Goal: Task Accomplishment & Management: Use online tool/utility

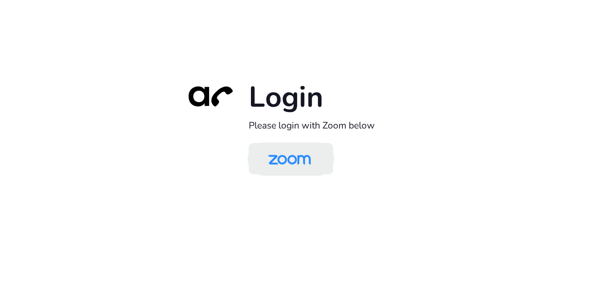
click at [303, 156] on img at bounding box center [289, 159] width 61 height 29
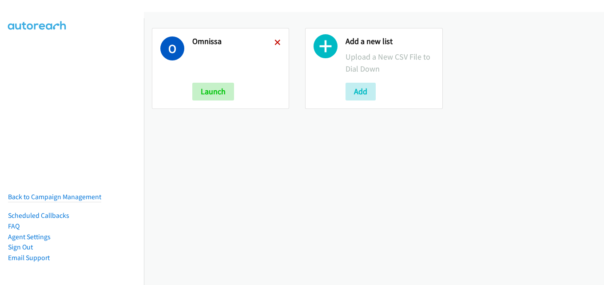
click at [277, 41] on icon at bounding box center [278, 43] width 6 height 6
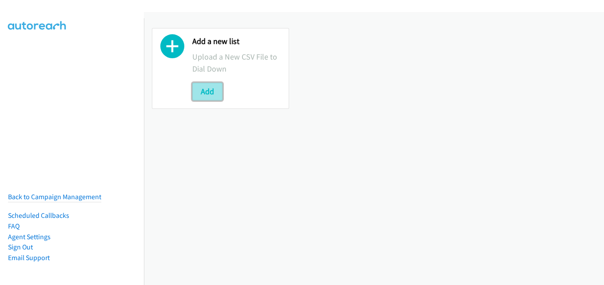
click at [207, 87] on button "Add" at bounding box center [207, 92] width 30 height 18
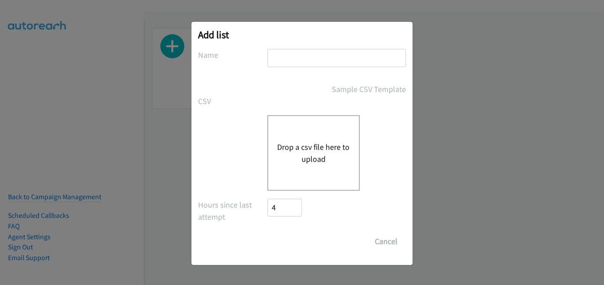
click at [308, 55] on input "text" at bounding box center [336, 58] width 139 height 18
type input "omnissa"
click at [307, 156] on button "Drop a csv file here to upload" at bounding box center [313, 153] width 73 height 24
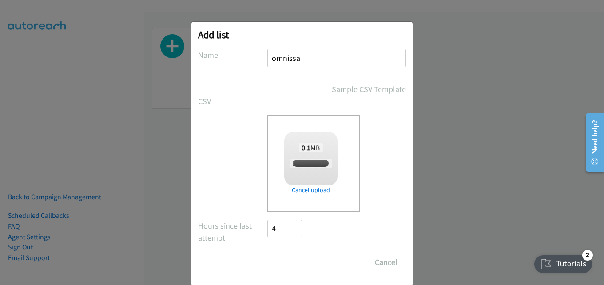
checkbox input "true"
click at [283, 260] on input "Save List" at bounding box center [290, 262] width 47 height 18
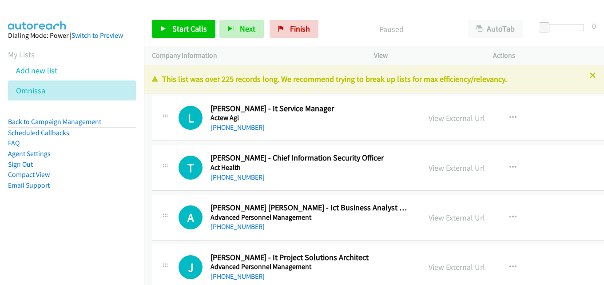
click at [587, 78] on div at bounding box center [302, 142] width 604 height 285
click at [590, 75] on icon at bounding box center [593, 76] width 6 height 6
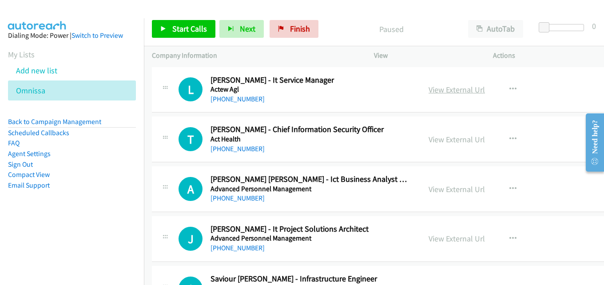
click at [466, 88] on link "View External Url" at bounding box center [457, 89] width 56 height 10
click at [453, 139] on link "View External Url" at bounding box center [457, 139] width 56 height 10
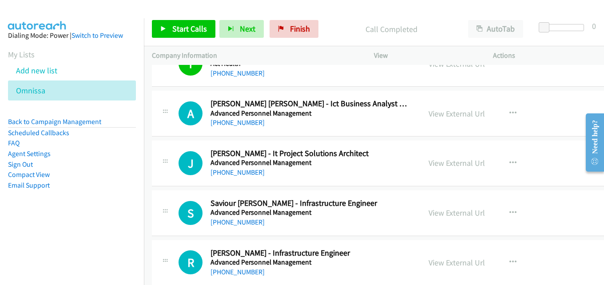
scroll to position [89, 0]
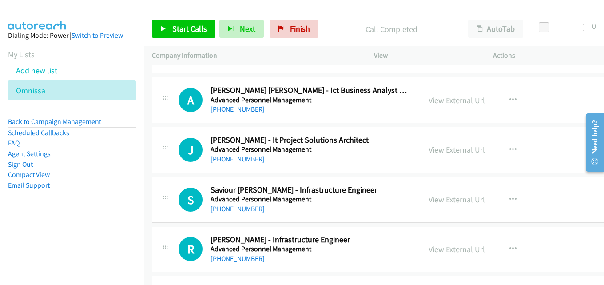
click at [455, 152] on link "View External Url" at bounding box center [457, 149] width 56 height 10
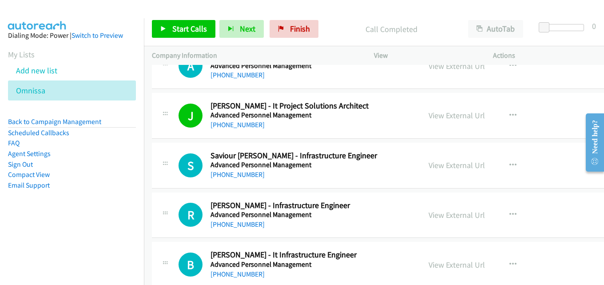
scroll to position [133, 0]
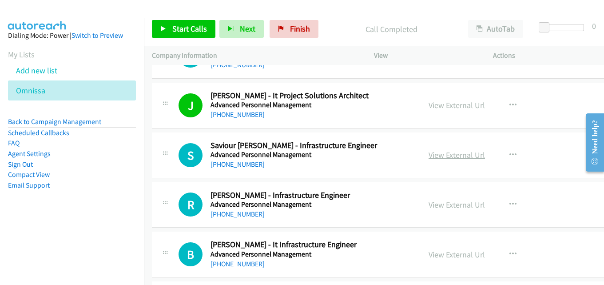
click at [447, 157] on link "View External Url" at bounding box center [457, 155] width 56 height 10
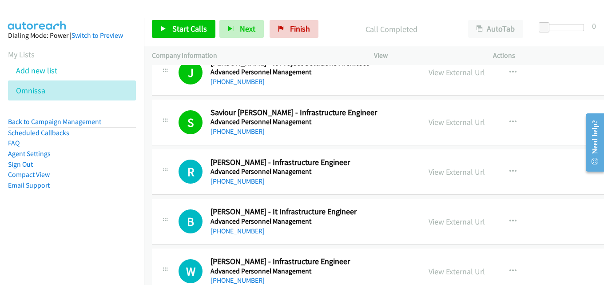
scroll to position [222, 0]
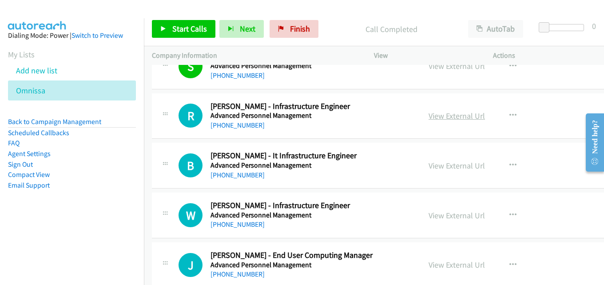
click at [467, 118] on link "View External Url" at bounding box center [457, 116] width 56 height 10
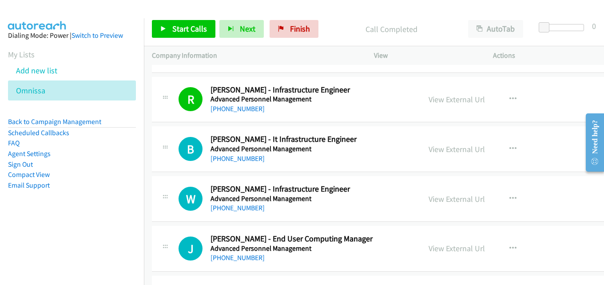
scroll to position [267, 0]
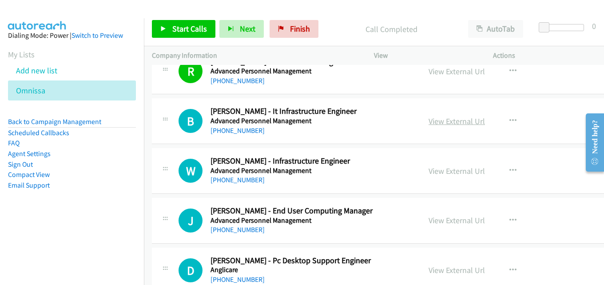
click at [444, 123] on link "View External Url" at bounding box center [457, 121] width 56 height 10
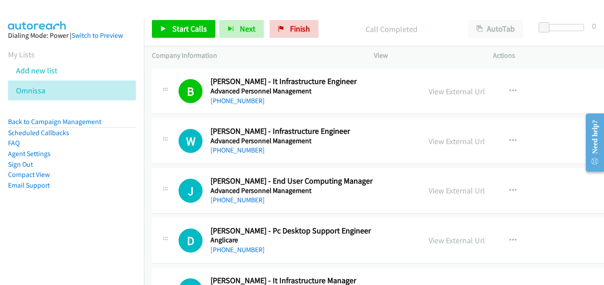
scroll to position [311, 0]
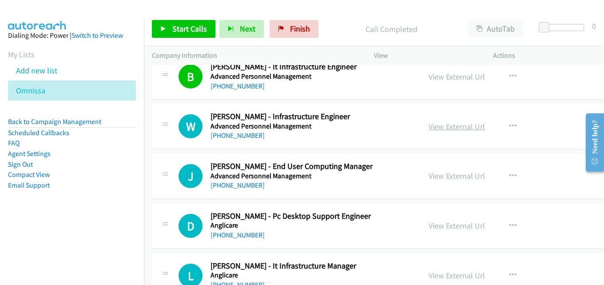
click at [451, 126] on link "View External Url" at bounding box center [457, 126] width 56 height 10
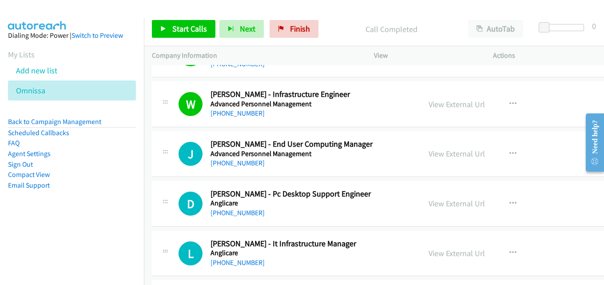
scroll to position [355, 0]
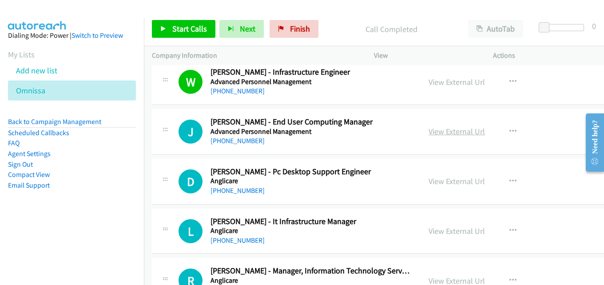
click at [478, 132] on link "View External Url" at bounding box center [457, 131] width 56 height 10
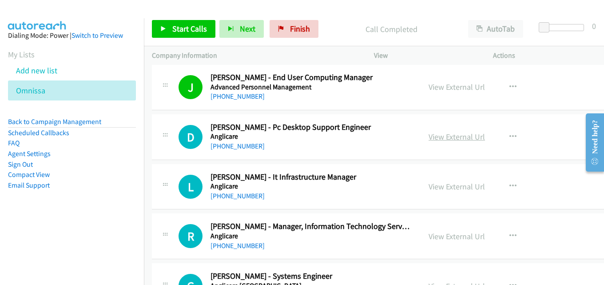
click at [444, 139] on link "View External Url" at bounding box center [457, 137] width 56 height 10
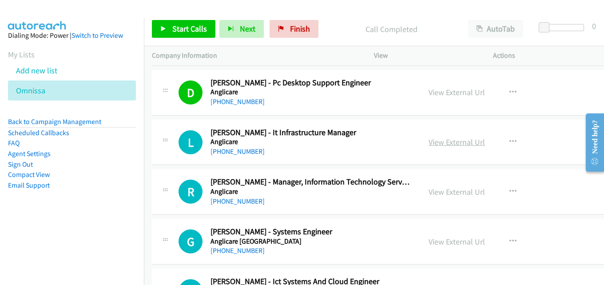
click at [447, 145] on link "View External Url" at bounding box center [457, 142] width 56 height 10
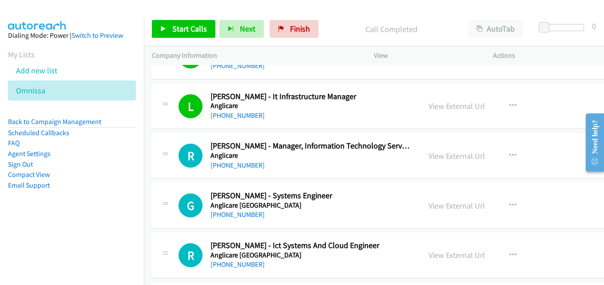
scroll to position [489, 0]
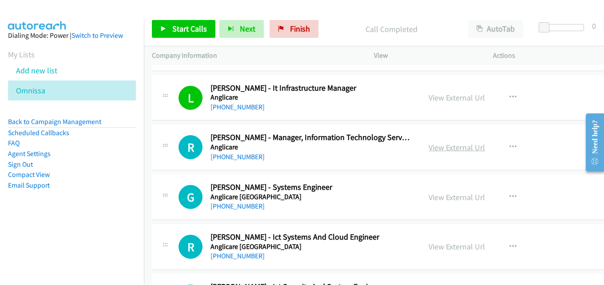
click at [443, 148] on link "View External Url" at bounding box center [457, 147] width 56 height 10
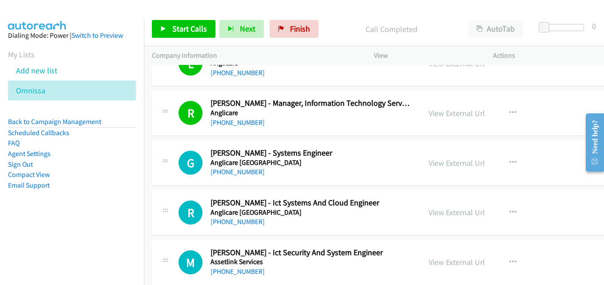
scroll to position [533, 0]
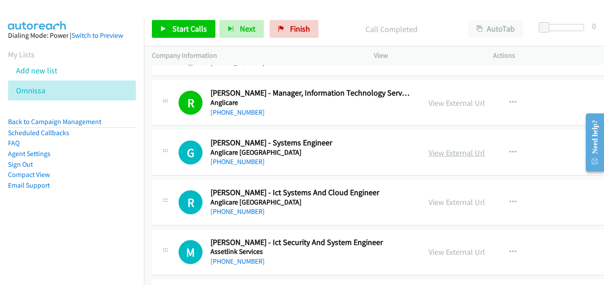
click at [443, 155] on link "View External Url" at bounding box center [457, 153] width 56 height 10
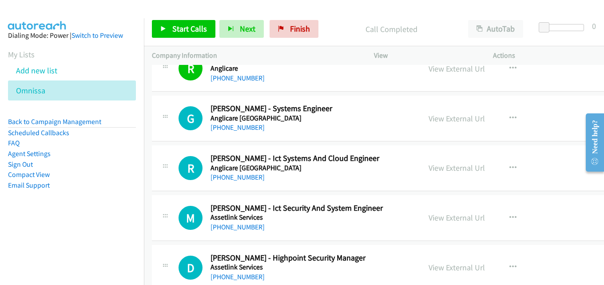
scroll to position [578, 0]
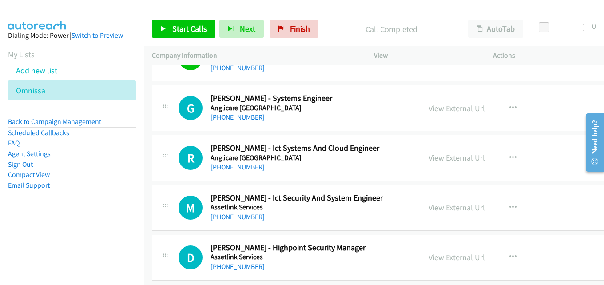
click at [429, 160] on link "View External Url" at bounding box center [457, 157] width 56 height 10
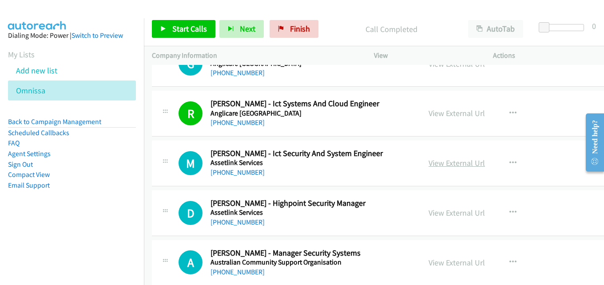
click at [442, 158] on link "View External Url" at bounding box center [457, 163] width 56 height 10
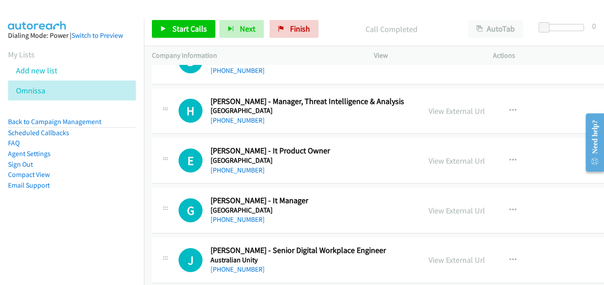
scroll to position [1066, 0]
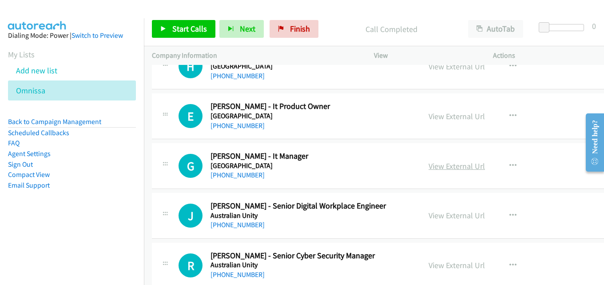
click at [459, 168] on link "View External Url" at bounding box center [457, 166] width 56 height 10
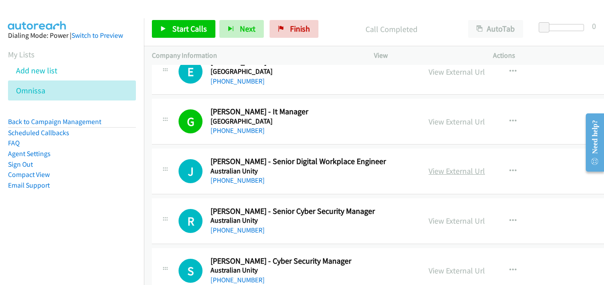
click at [453, 173] on link "View External Url" at bounding box center [457, 171] width 56 height 10
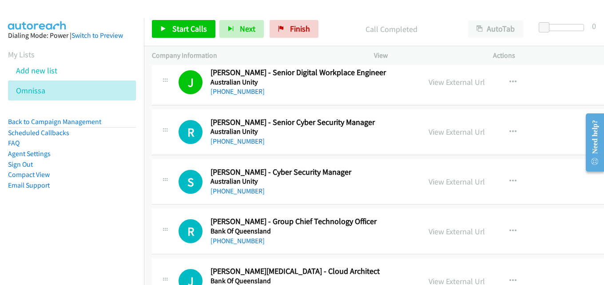
scroll to position [1244, 0]
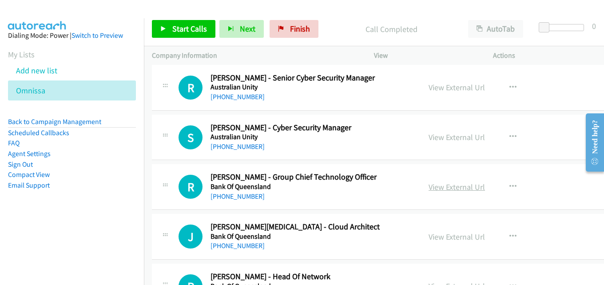
click at [448, 184] on link "View External Url" at bounding box center [457, 187] width 56 height 10
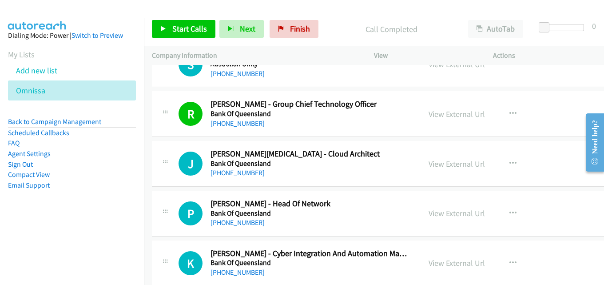
scroll to position [1333, 0]
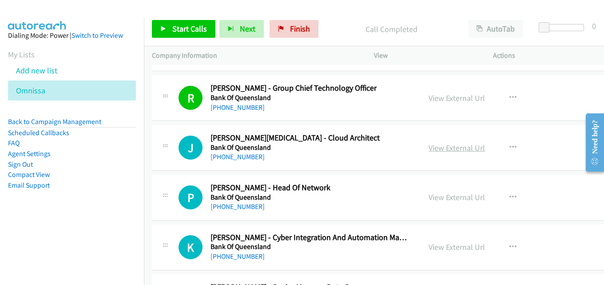
click at [455, 146] on link "View External Url" at bounding box center [457, 148] width 56 height 10
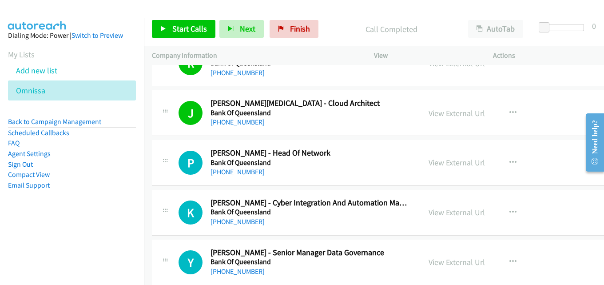
scroll to position [1377, 0]
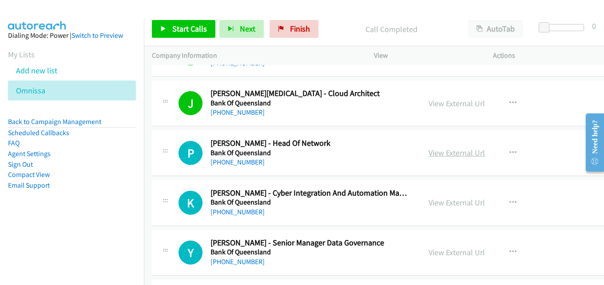
click at [458, 154] on link "View External Url" at bounding box center [457, 153] width 56 height 10
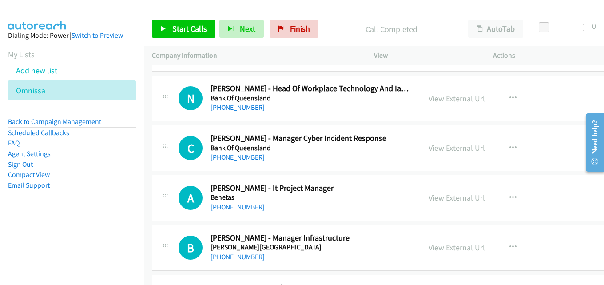
scroll to position [2222, 0]
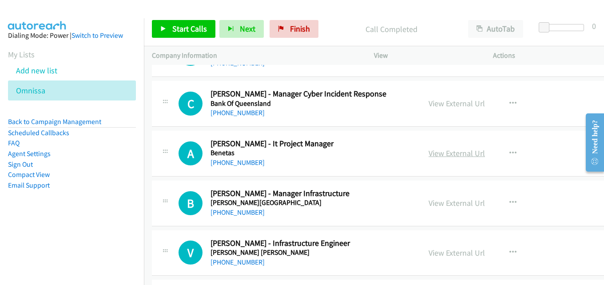
click at [441, 152] on link "View External Url" at bounding box center [457, 153] width 56 height 10
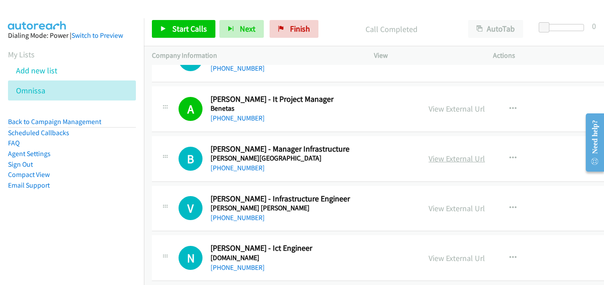
click at [443, 162] on link "View External Url" at bounding box center [457, 158] width 56 height 10
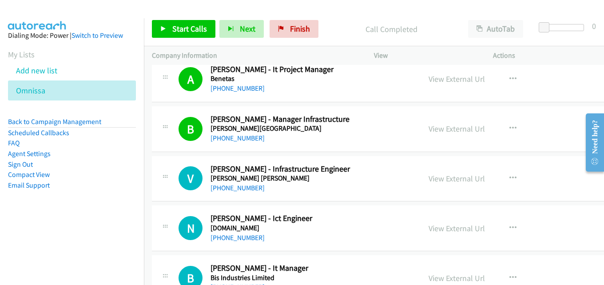
scroll to position [2310, 0]
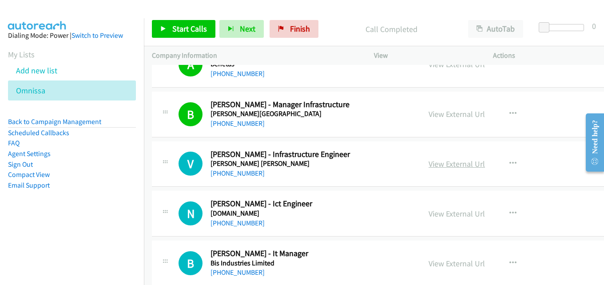
click at [451, 166] on link "View External Url" at bounding box center [457, 164] width 56 height 10
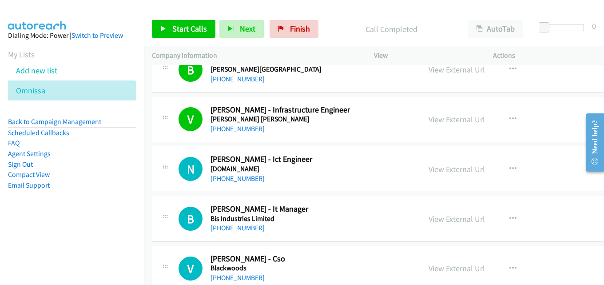
scroll to position [2399, 0]
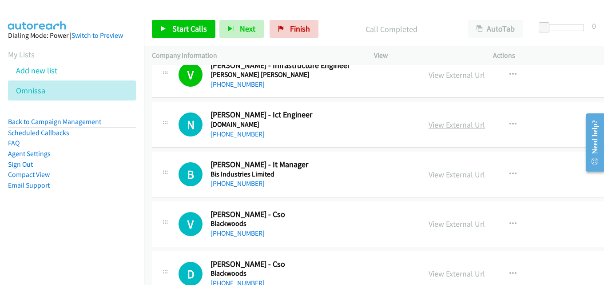
click at [459, 126] on link "View External Url" at bounding box center [457, 125] width 56 height 10
click at [455, 171] on link "View External Url" at bounding box center [457, 174] width 56 height 10
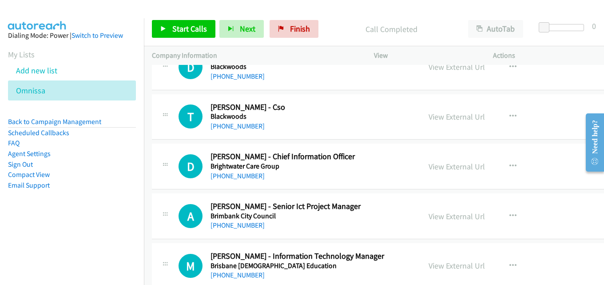
scroll to position [2621, 0]
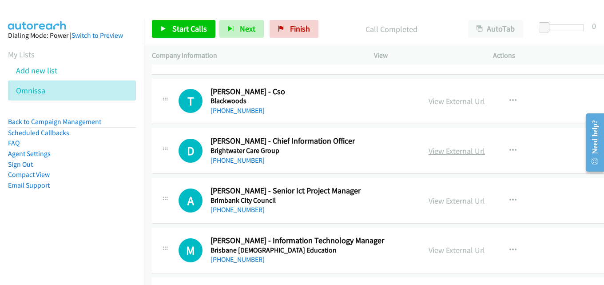
click at [451, 152] on link "View External Url" at bounding box center [457, 151] width 56 height 10
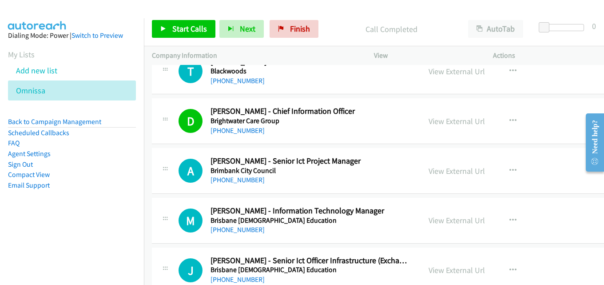
scroll to position [2666, 0]
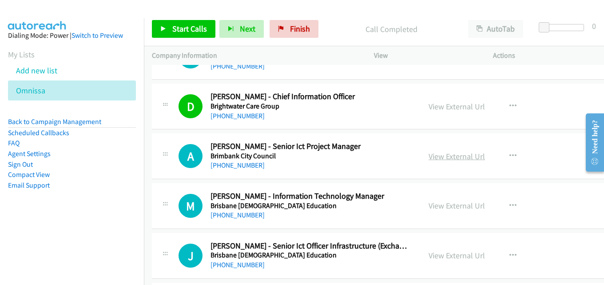
click at [444, 156] on link "View External Url" at bounding box center [457, 156] width 56 height 10
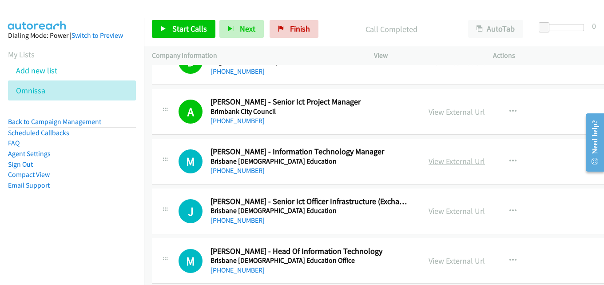
click at [440, 161] on link "View External Url" at bounding box center [457, 161] width 56 height 10
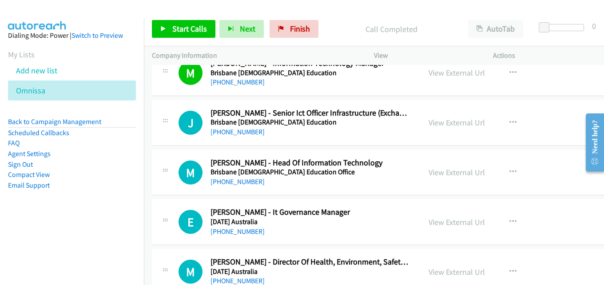
scroll to position [2799, 0]
click at [453, 122] on link "View External Url" at bounding box center [457, 122] width 56 height 10
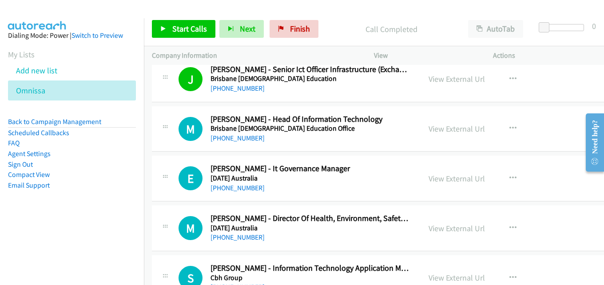
scroll to position [2844, 0]
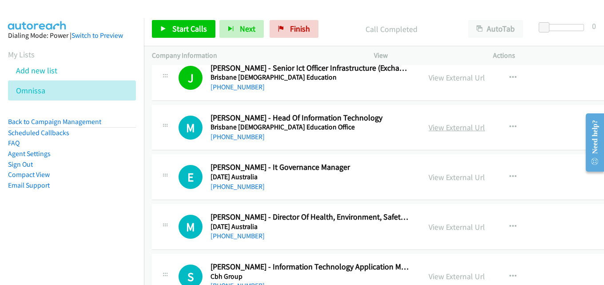
click at [456, 131] on link "View External Url" at bounding box center [457, 127] width 56 height 10
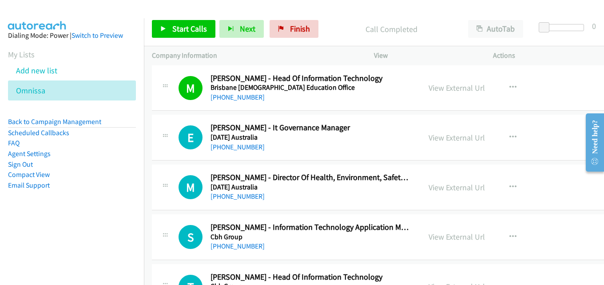
scroll to position [2888, 0]
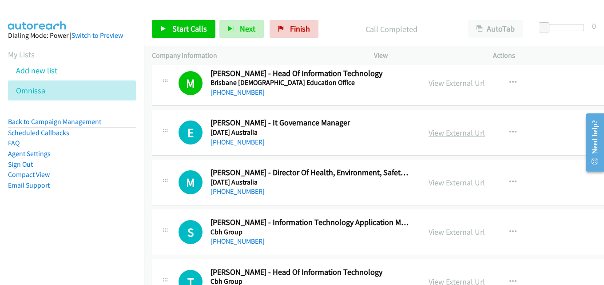
click at [450, 130] on link "View External Url" at bounding box center [457, 133] width 56 height 10
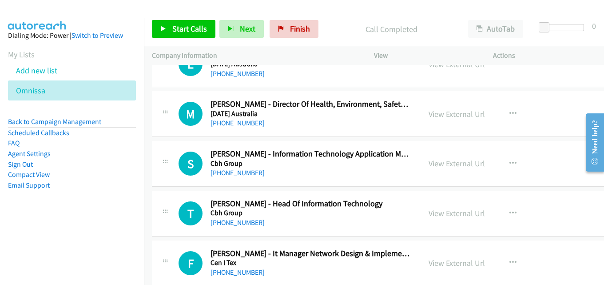
scroll to position [2977, 0]
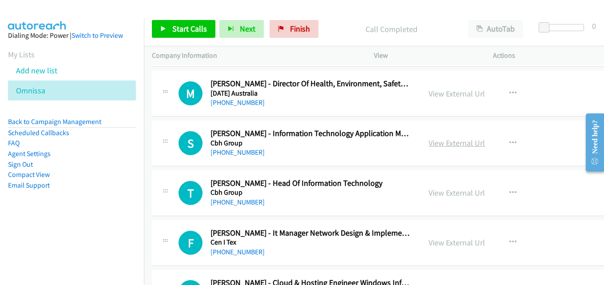
click at [466, 146] on link "View External Url" at bounding box center [457, 143] width 56 height 10
click at [460, 193] on link "View External Url" at bounding box center [457, 193] width 56 height 10
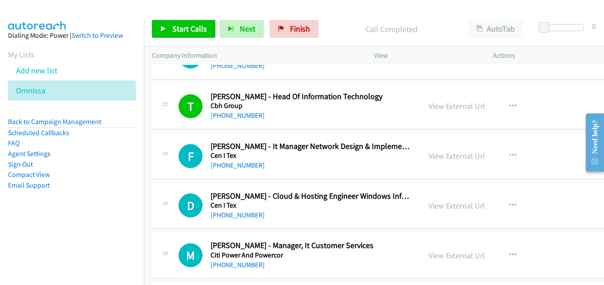
scroll to position [3066, 0]
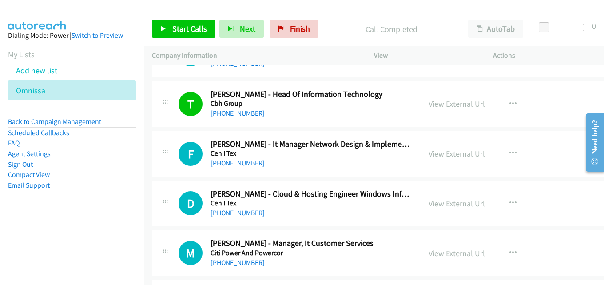
click at [438, 152] on link "View External Url" at bounding box center [457, 153] width 56 height 10
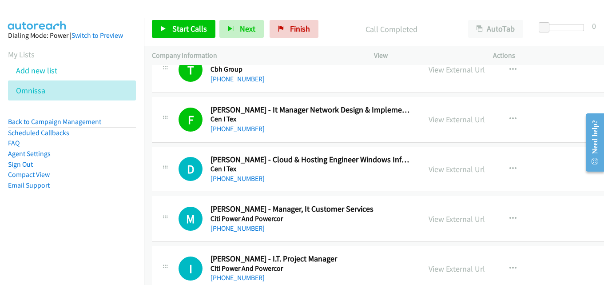
scroll to position [3110, 0]
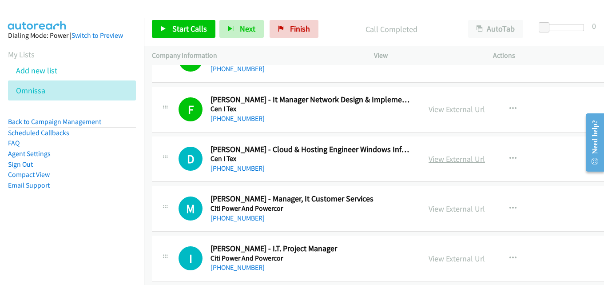
click at [445, 162] on link "View External Url" at bounding box center [457, 159] width 56 height 10
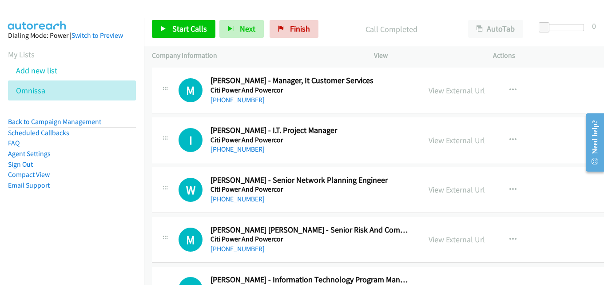
scroll to position [3244, 0]
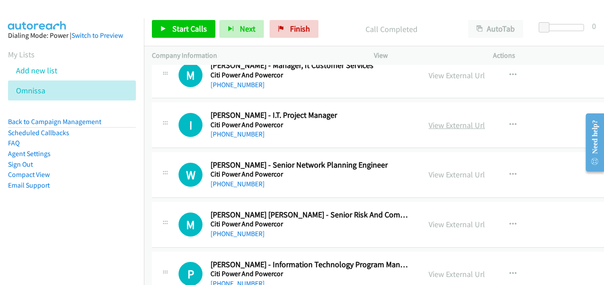
click at [455, 124] on link "View External Url" at bounding box center [457, 125] width 56 height 10
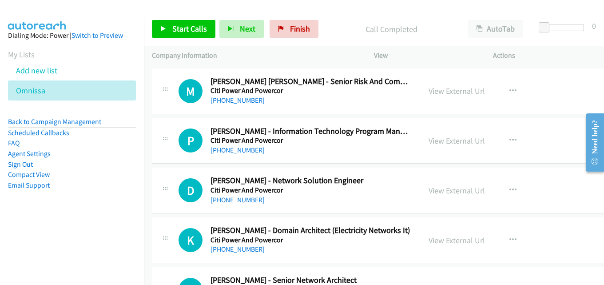
scroll to position [3421, 0]
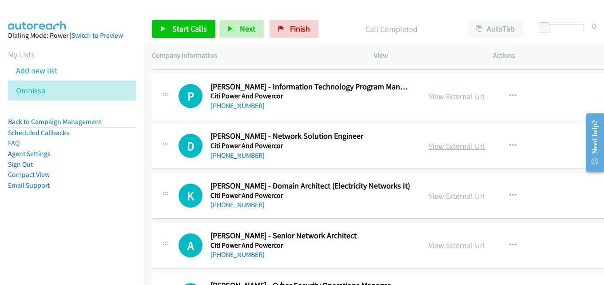
click at [458, 144] on link "View External Url" at bounding box center [457, 146] width 56 height 10
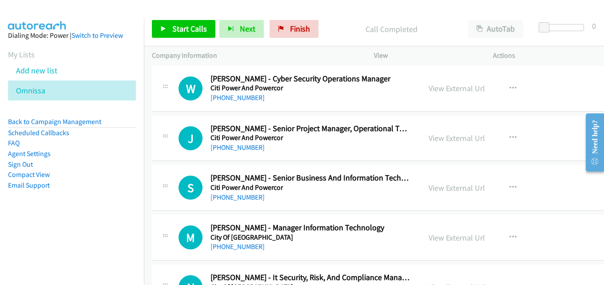
scroll to position [3643, 0]
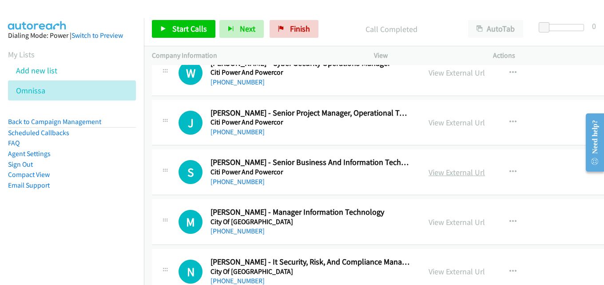
click at [455, 173] on link "View External Url" at bounding box center [457, 172] width 56 height 10
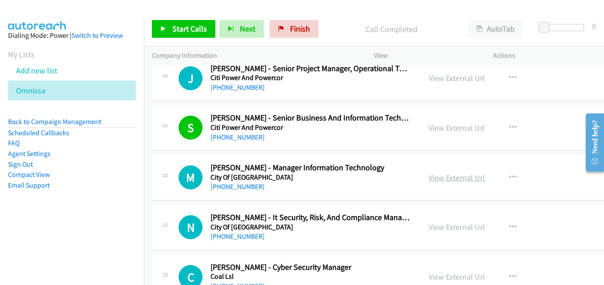
click at [465, 179] on link "View External Url" at bounding box center [457, 177] width 56 height 10
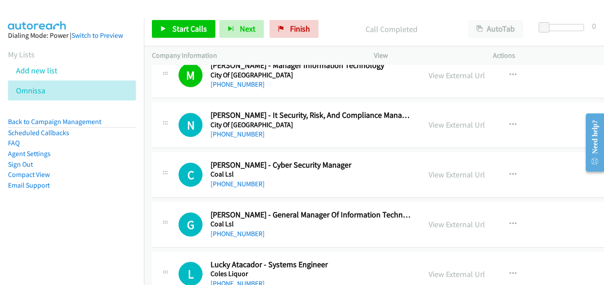
scroll to position [3777, 0]
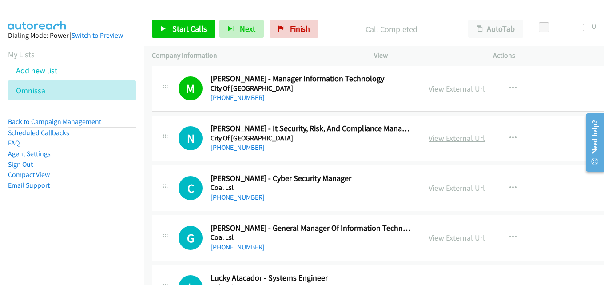
click at [439, 137] on link "View External Url" at bounding box center [457, 138] width 56 height 10
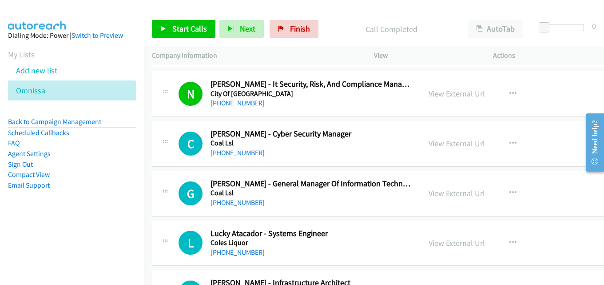
scroll to position [3866, 0]
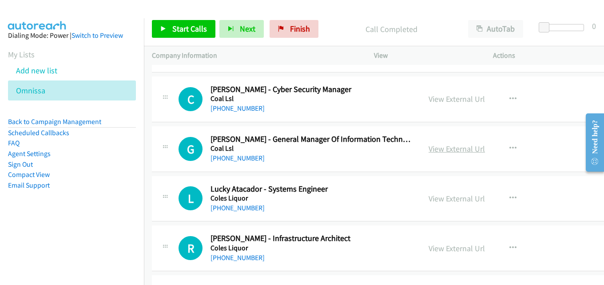
click at [463, 148] on link "View External Url" at bounding box center [457, 149] width 56 height 10
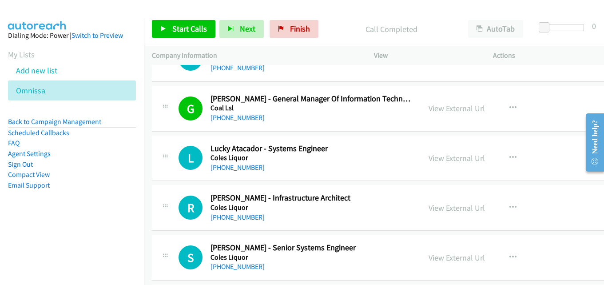
scroll to position [3910, 0]
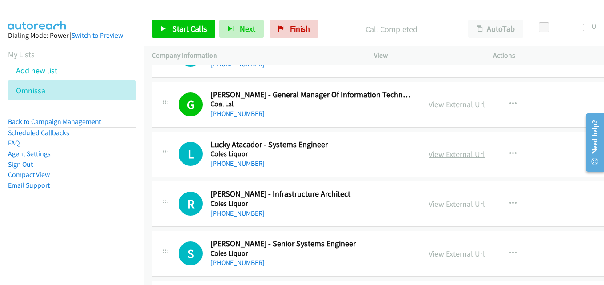
click at [461, 151] on link "View External Url" at bounding box center [457, 154] width 56 height 10
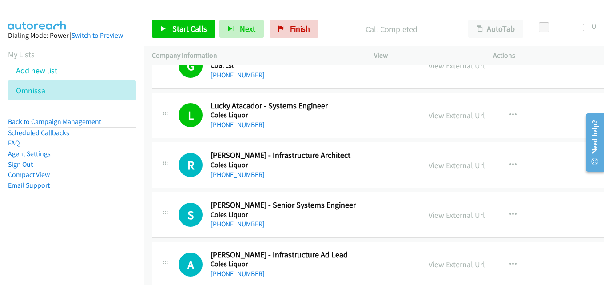
scroll to position [3954, 0]
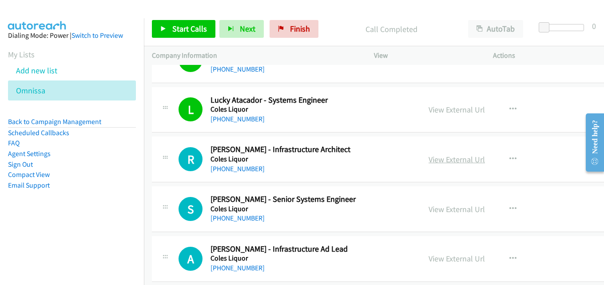
click at [457, 160] on link "View External Url" at bounding box center [457, 159] width 56 height 10
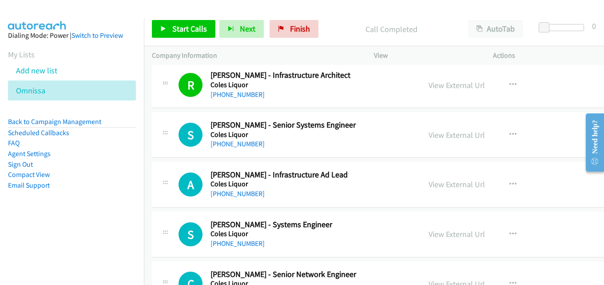
scroll to position [4043, 0]
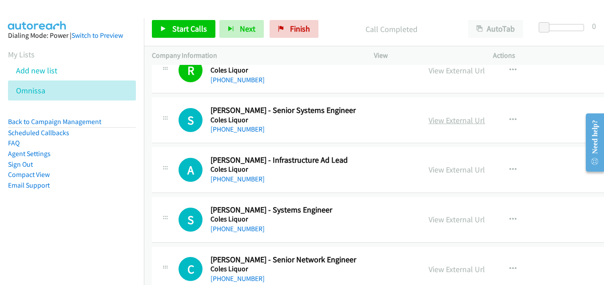
click at [447, 120] on link "View External Url" at bounding box center [457, 120] width 56 height 10
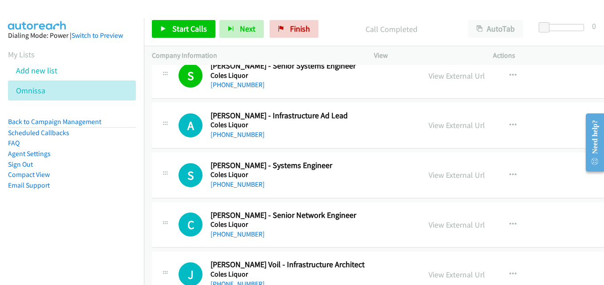
scroll to position [4132, 0]
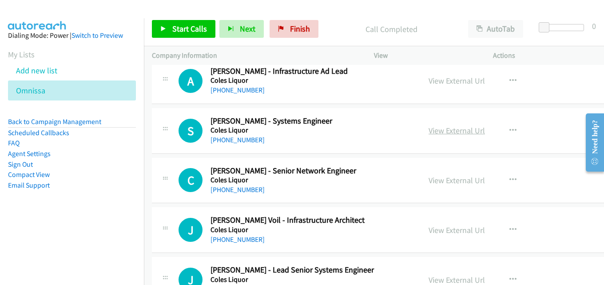
click at [451, 132] on link "View External Url" at bounding box center [457, 130] width 56 height 10
click at [450, 176] on link "View External Url" at bounding box center [457, 180] width 56 height 10
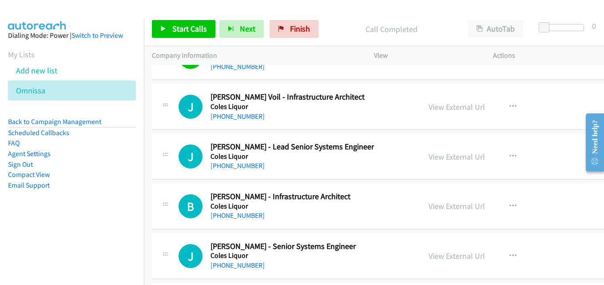
scroll to position [4265, 0]
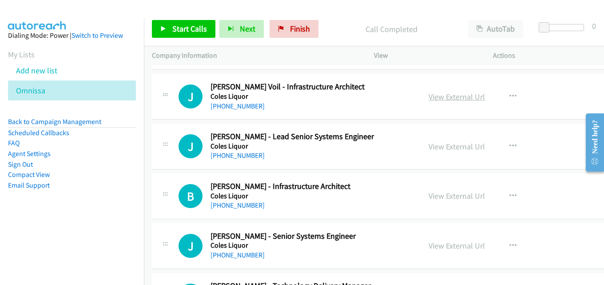
click at [447, 95] on link "View External Url" at bounding box center [457, 97] width 56 height 10
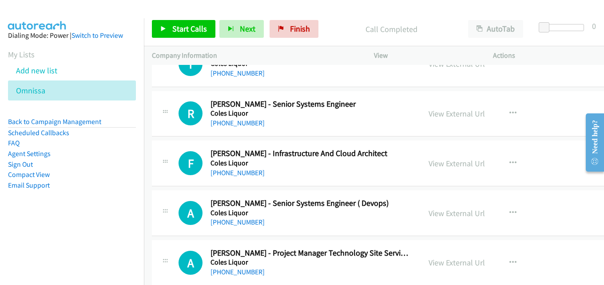
scroll to position [5554, 0]
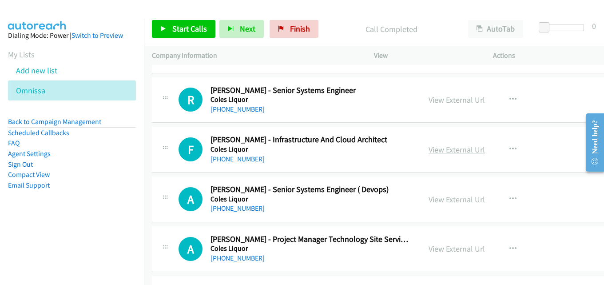
click at [456, 148] on link "View External Url" at bounding box center [457, 149] width 56 height 10
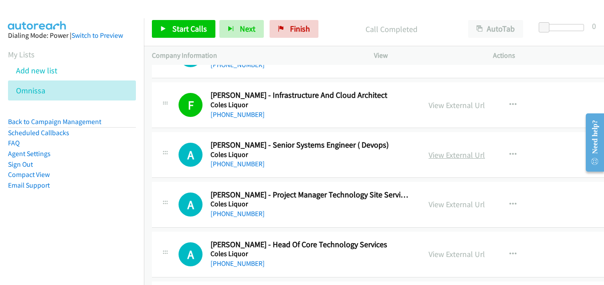
click at [445, 157] on link "View External Url" at bounding box center [457, 155] width 56 height 10
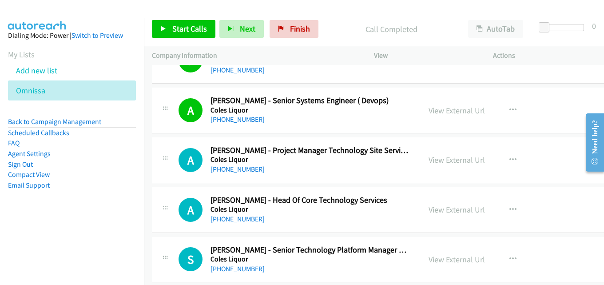
scroll to position [5687, 0]
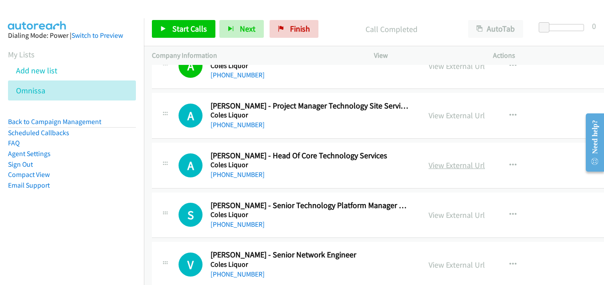
click at [457, 167] on link "View External Url" at bounding box center [457, 165] width 56 height 10
click at [454, 116] on link "View External Url" at bounding box center [457, 115] width 56 height 10
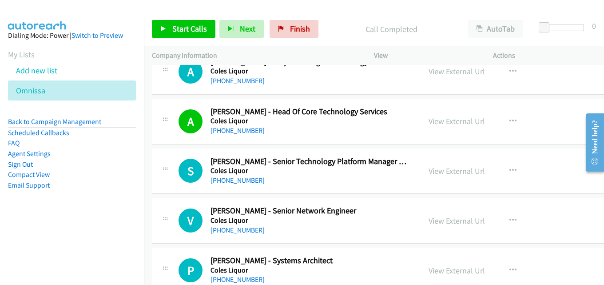
scroll to position [5732, 0]
click at [437, 170] on link "View External Url" at bounding box center [457, 170] width 56 height 10
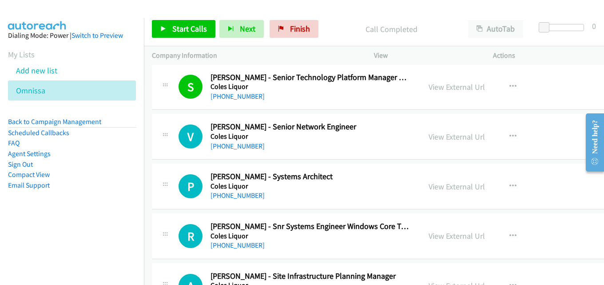
scroll to position [5821, 0]
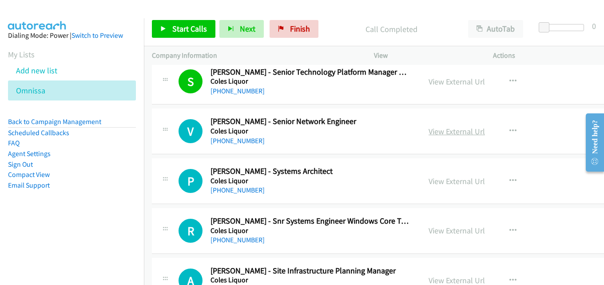
click at [444, 130] on link "View External Url" at bounding box center [457, 131] width 56 height 10
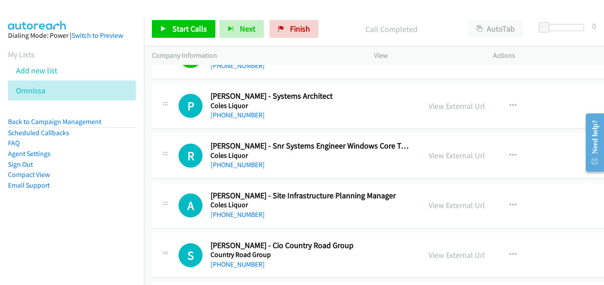
scroll to position [5909, 0]
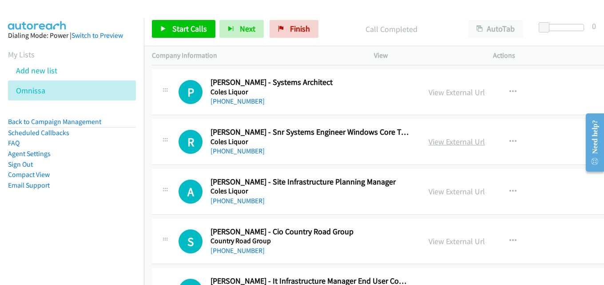
click at [434, 143] on link "View External Url" at bounding box center [457, 141] width 56 height 10
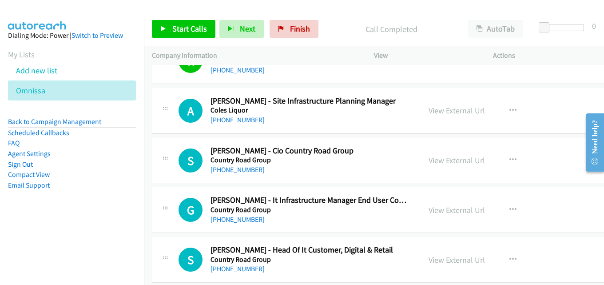
scroll to position [5998, 0]
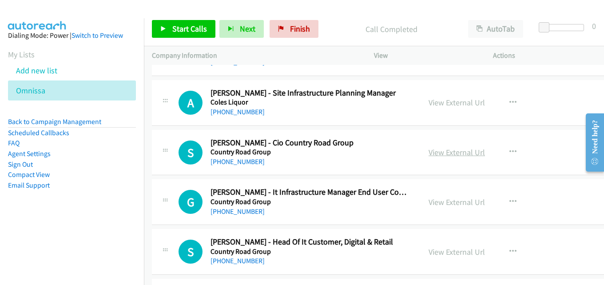
click at [449, 151] on link "View External Url" at bounding box center [457, 152] width 56 height 10
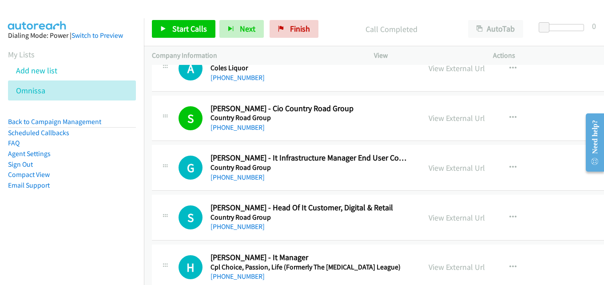
scroll to position [6043, 0]
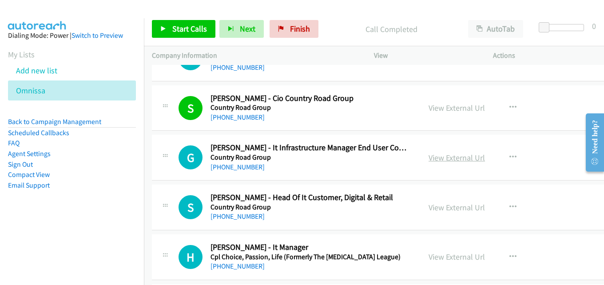
click at [444, 157] on link "View External Url" at bounding box center [457, 157] width 56 height 10
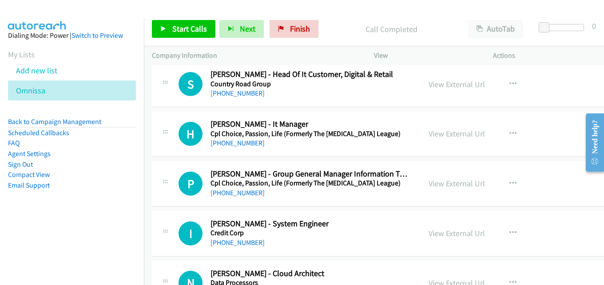
scroll to position [6176, 0]
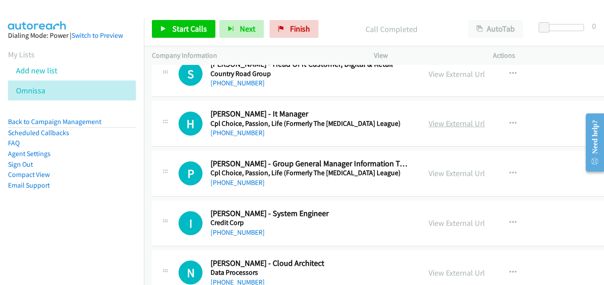
click at [450, 124] on link "View External Url" at bounding box center [457, 123] width 56 height 10
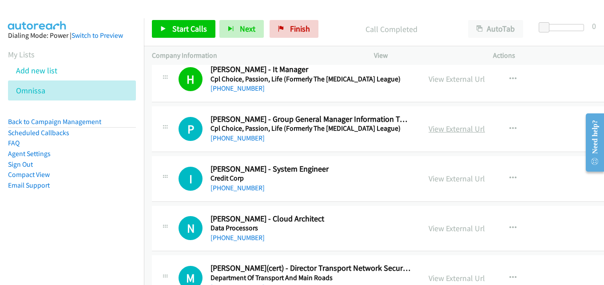
click at [437, 124] on link "View External Url" at bounding box center [457, 129] width 56 height 10
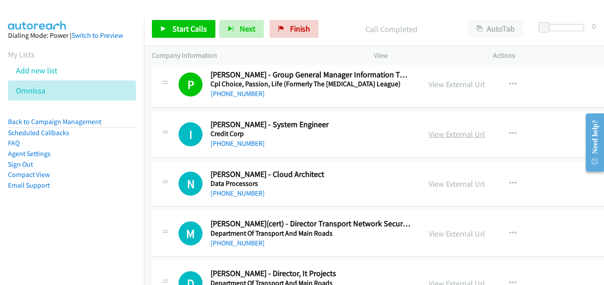
click at [465, 132] on link "View External Url" at bounding box center [457, 134] width 56 height 10
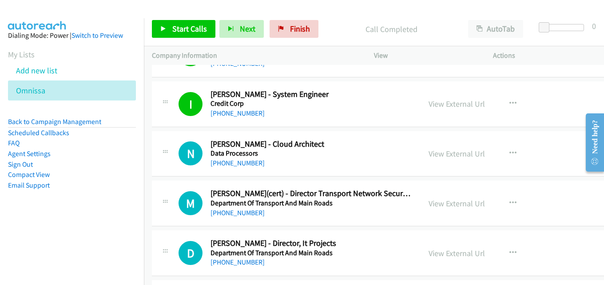
scroll to position [6309, 0]
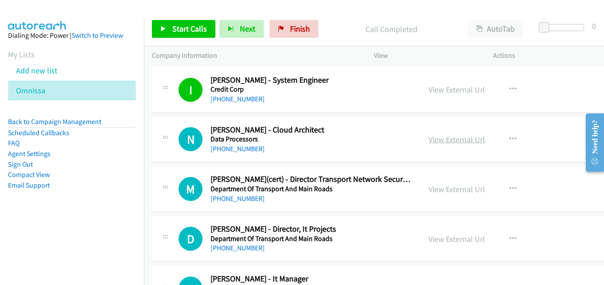
click at [454, 136] on link "View External Url" at bounding box center [457, 139] width 56 height 10
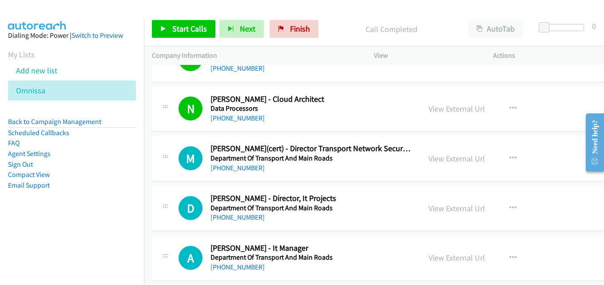
scroll to position [6354, 0]
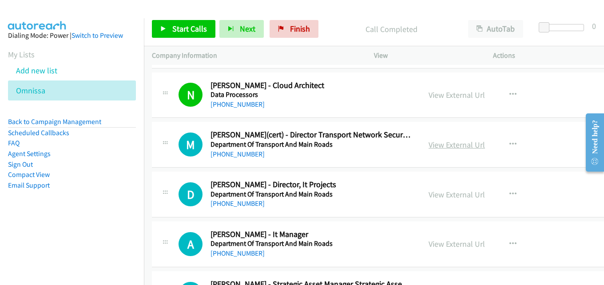
click at [454, 147] on link "View External Url" at bounding box center [457, 145] width 56 height 10
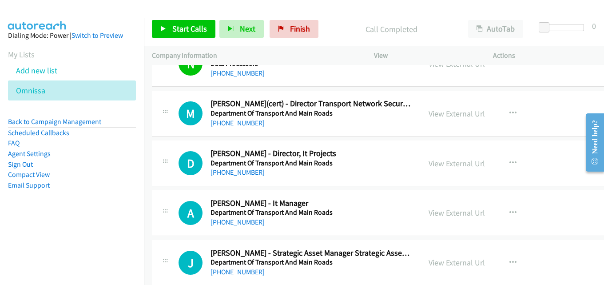
scroll to position [6398, 0]
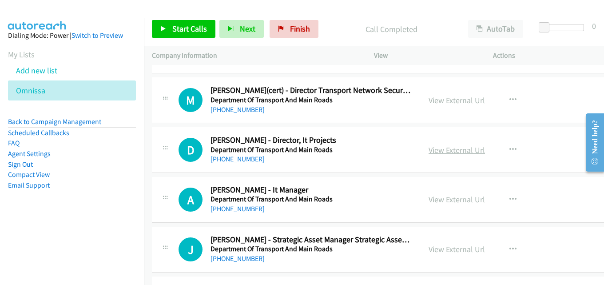
click at [441, 146] on link "View External Url" at bounding box center [457, 150] width 56 height 10
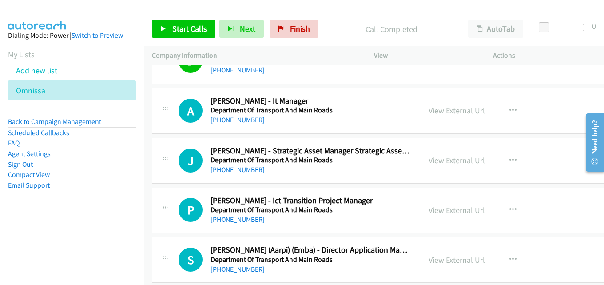
scroll to position [6443, 0]
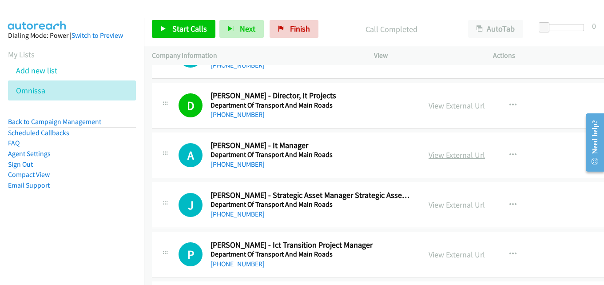
click at [443, 152] on link "View External Url" at bounding box center [457, 155] width 56 height 10
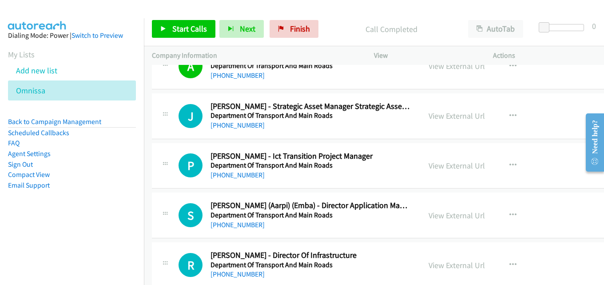
scroll to position [6576, 0]
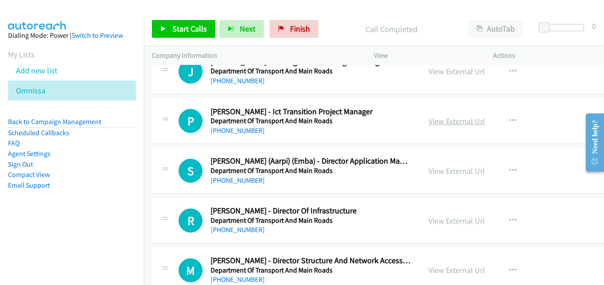
click at [449, 124] on link "View External Url" at bounding box center [457, 121] width 56 height 10
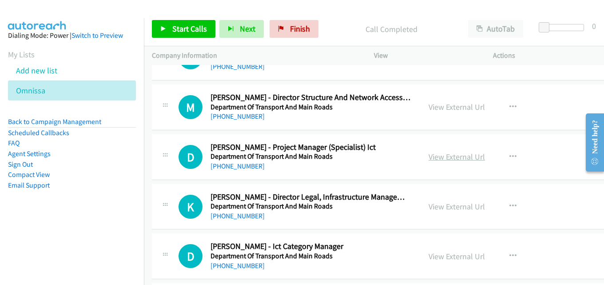
scroll to position [6754, 0]
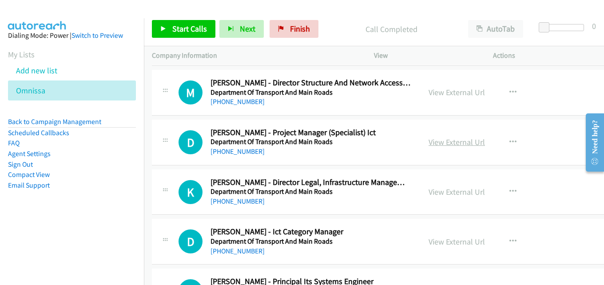
click at [451, 141] on link "View External Url" at bounding box center [457, 142] width 56 height 10
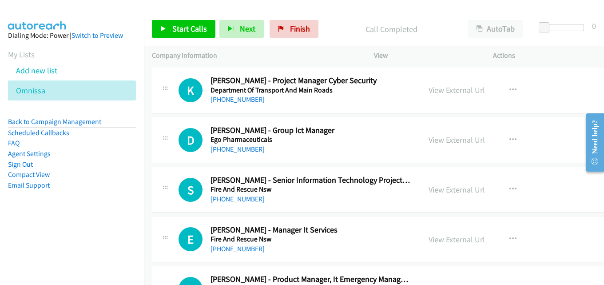
scroll to position [7020, 0]
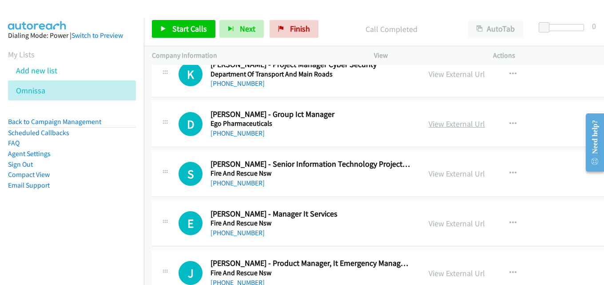
click at [438, 120] on link "View External Url" at bounding box center [457, 124] width 56 height 10
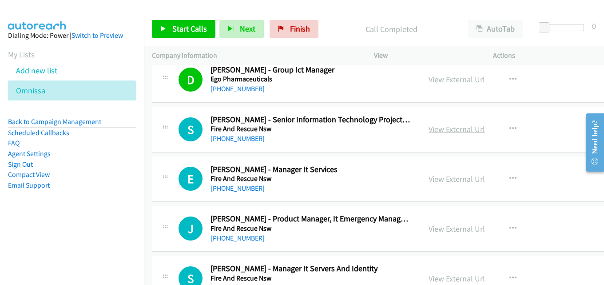
click at [442, 133] on link "View External Url" at bounding box center [457, 129] width 56 height 10
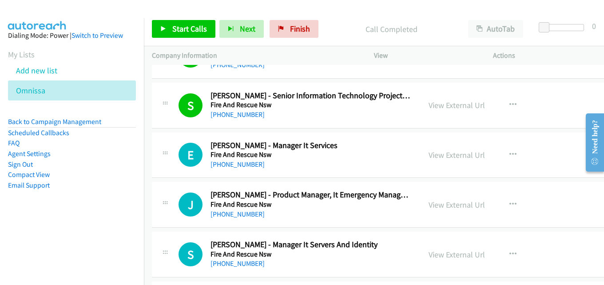
scroll to position [7109, 0]
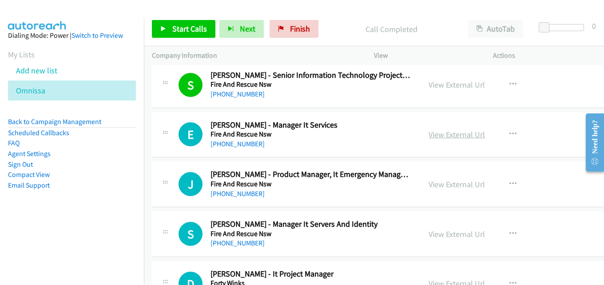
click at [450, 136] on link "View External Url" at bounding box center [457, 134] width 56 height 10
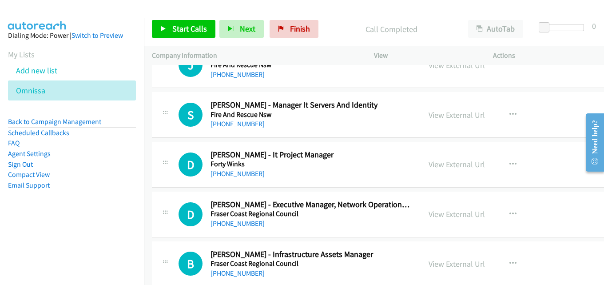
scroll to position [7242, 0]
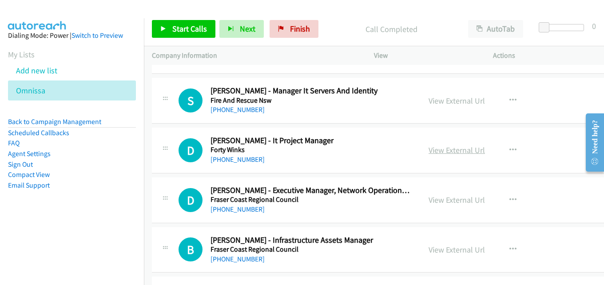
click at [438, 147] on link "View External Url" at bounding box center [457, 150] width 56 height 10
click at [455, 200] on link "View External Url" at bounding box center [457, 200] width 56 height 10
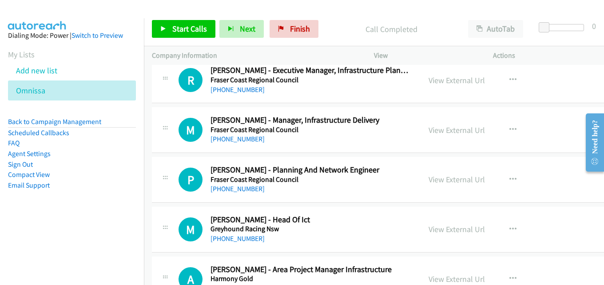
scroll to position [7509, 0]
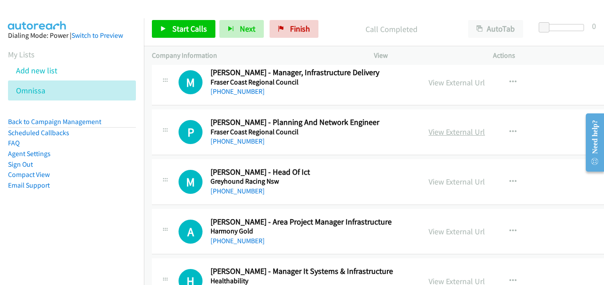
click at [446, 136] on link "View External Url" at bounding box center [457, 132] width 56 height 10
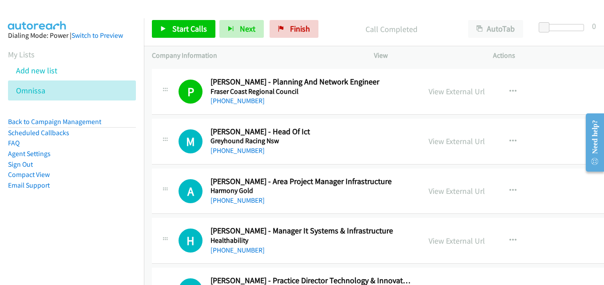
scroll to position [7553, 0]
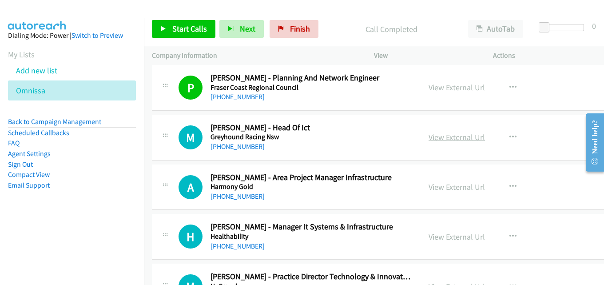
click at [457, 140] on link "View External Url" at bounding box center [457, 137] width 56 height 10
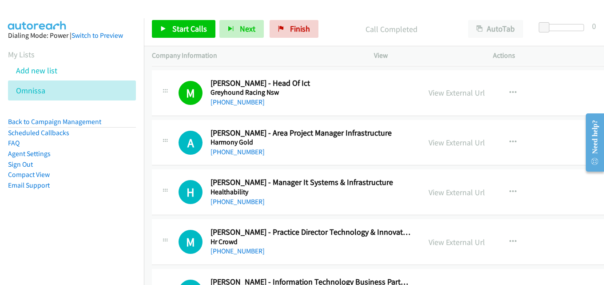
scroll to position [7642, 0]
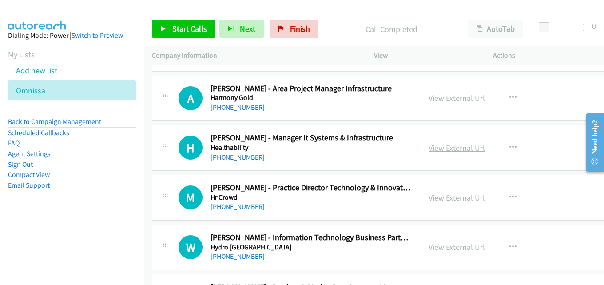
click at [434, 144] on link "View External Url" at bounding box center [457, 148] width 56 height 10
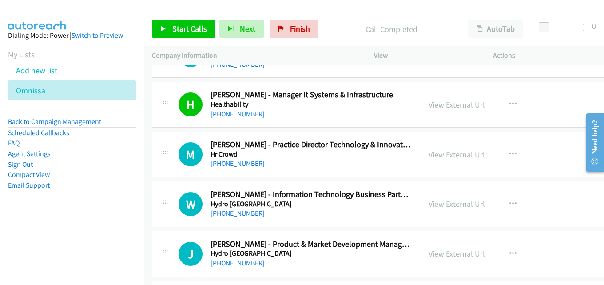
scroll to position [7687, 0]
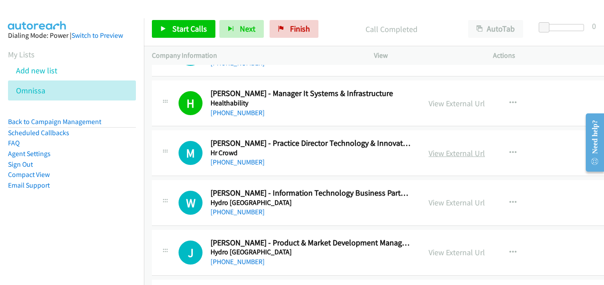
click at [460, 151] on link "View External Url" at bounding box center [457, 153] width 56 height 10
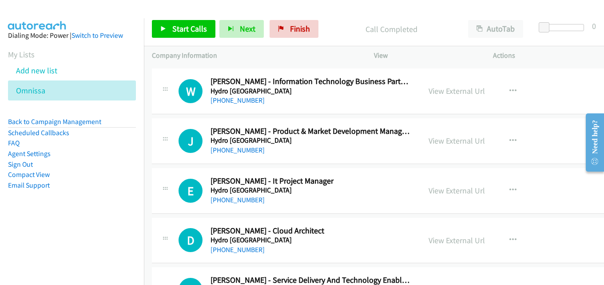
scroll to position [7820, 0]
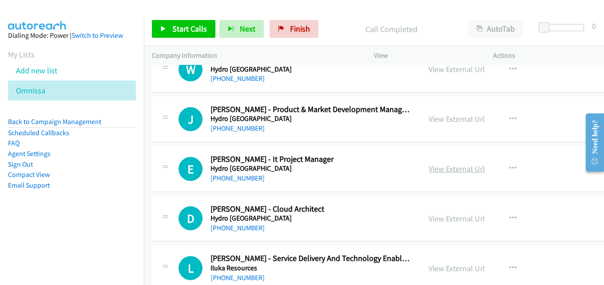
click at [460, 164] on link "View External Url" at bounding box center [457, 169] width 56 height 10
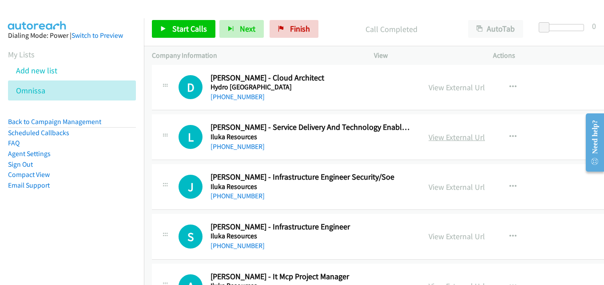
scroll to position [7953, 0]
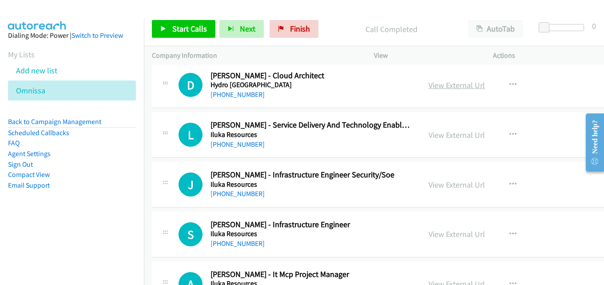
click at [448, 85] on link "View External Url" at bounding box center [457, 85] width 56 height 10
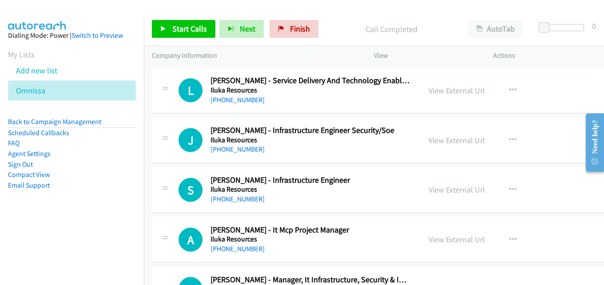
scroll to position [8042, 0]
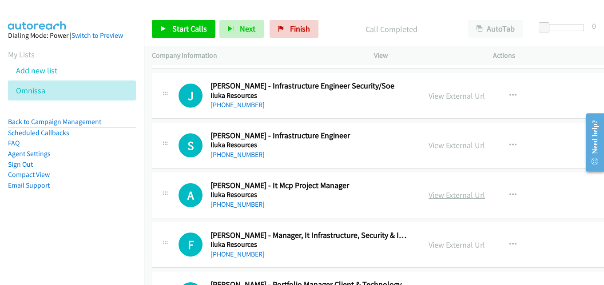
click at [440, 193] on link "View External Url" at bounding box center [457, 195] width 56 height 10
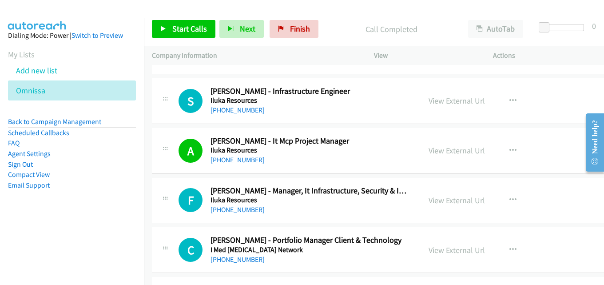
scroll to position [8131, 0]
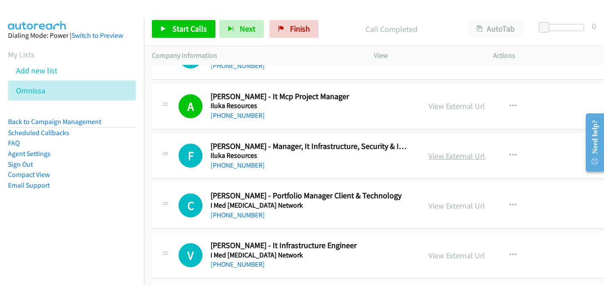
click at [453, 154] on link "View External Url" at bounding box center [457, 156] width 56 height 10
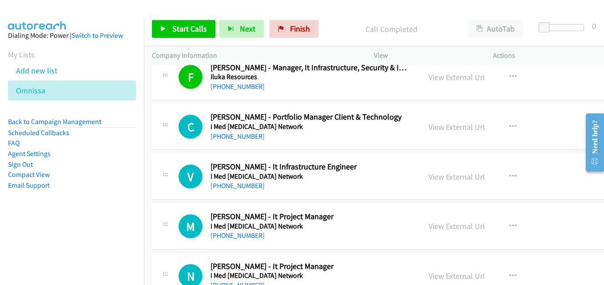
scroll to position [8220, 0]
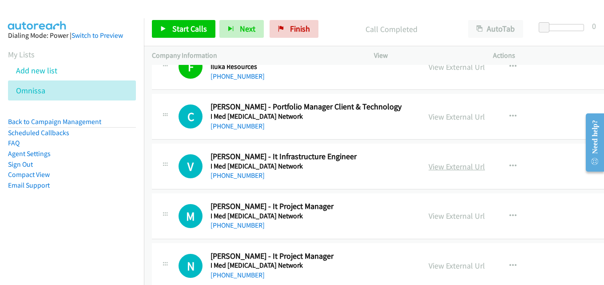
click at [443, 168] on link "View External Url" at bounding box center [457, 166] width 56 height 10
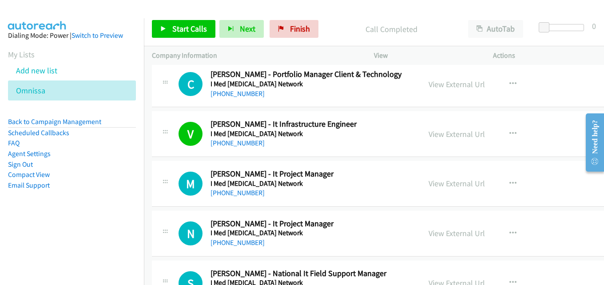
scroll to position [8309, 0]
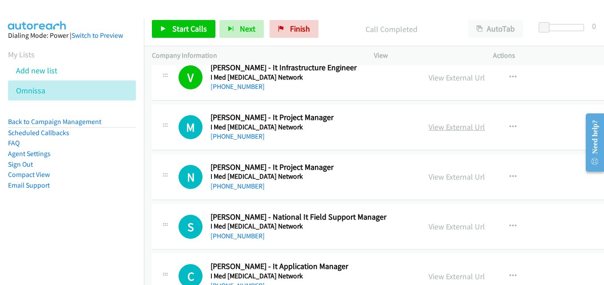
click at [457, 128] on link "View External Url" at bounding box center [457, 127] width 56 height 10
click at [439, 177] on link "View External Url" at bounding box center [457, 177] width 56 height 10
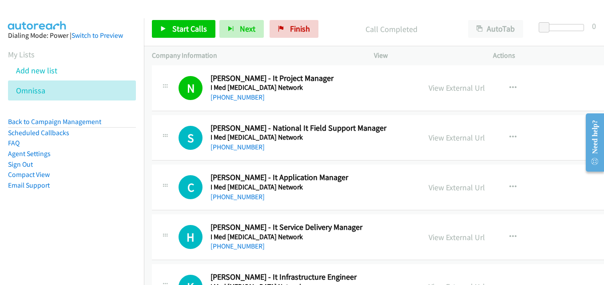
scroll to position [8442, 0]
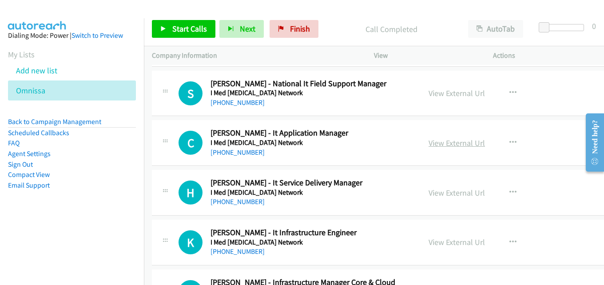
click at [465, 140] on link "View External Url" at bounding box center [457, 143] width 56 height 10
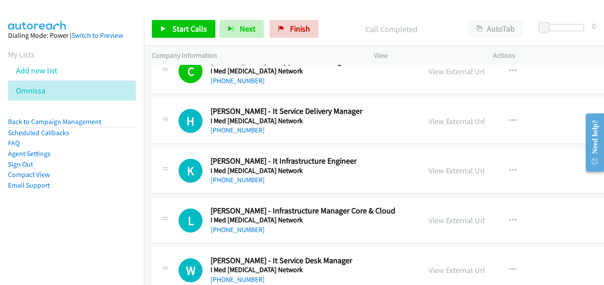
scroll to position [8531, 0]
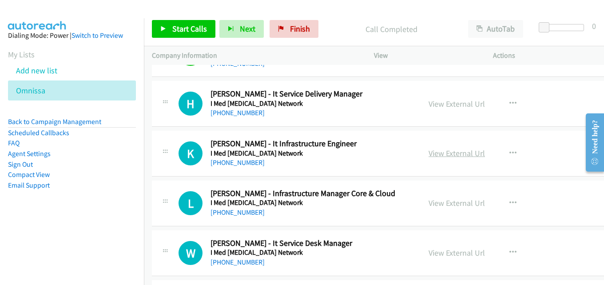
click at [458, 155] on link "View External Url" at bounding box center [457, 153] width 56 height 10
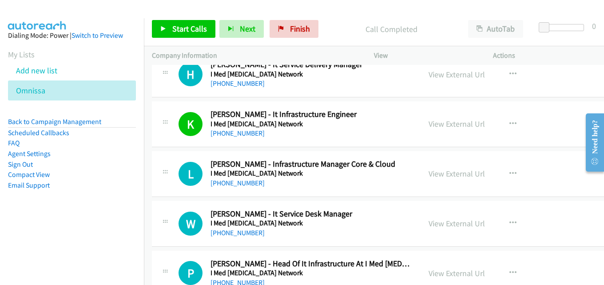
scroll to position [8575, 0]
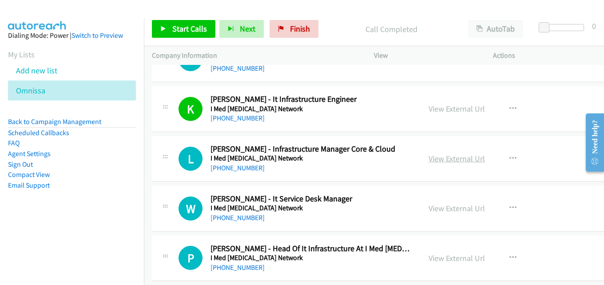
click at [459, 157] on link "View External Url" at bounding box center [457, 158] width 56 height 10
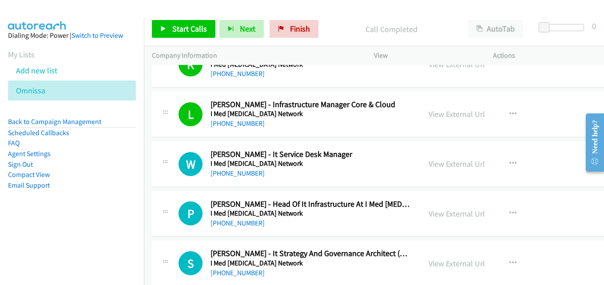
scroll to position [8664, 0]
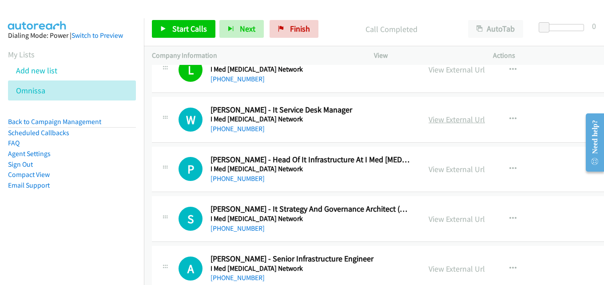
click at [442, 120] on link "View External Url" at bounding box center [457, 119] width 56 height 10
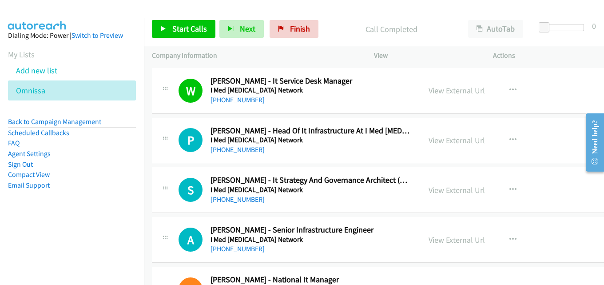
scroll to position [8709, 0]
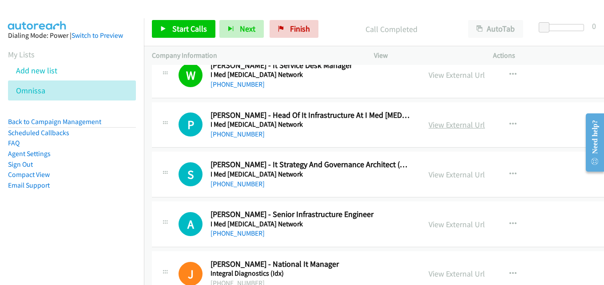
click at [447, 127] on link "View External Url" at bounding box center [457, 125] width 56 height 10
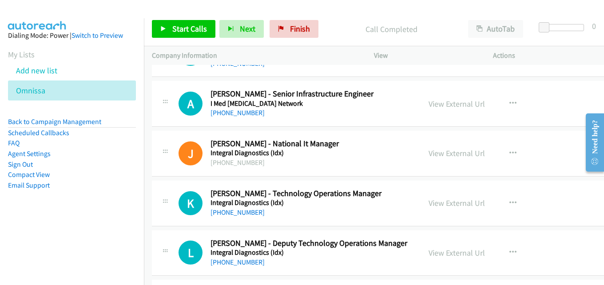
scroll to position [8842, 0]
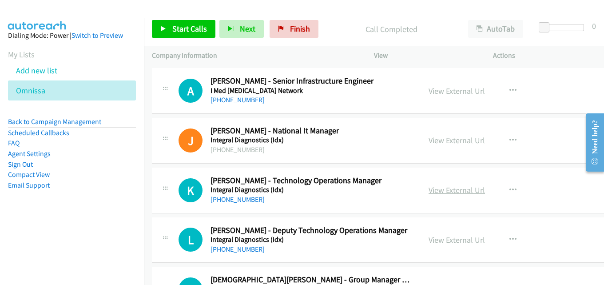
click at [448, 189] on link "View External Url" at bounding box center [457, 190] width 56 height 10
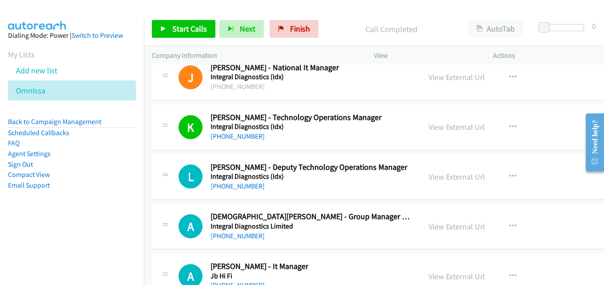
scroll to position [8931, 0]
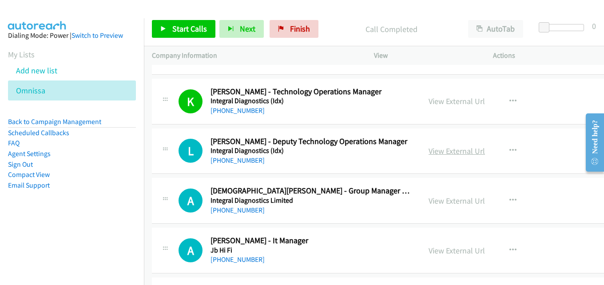
click at [455, 151] on link "View External Url" at bounding box center [457, 151] width 56 height 10
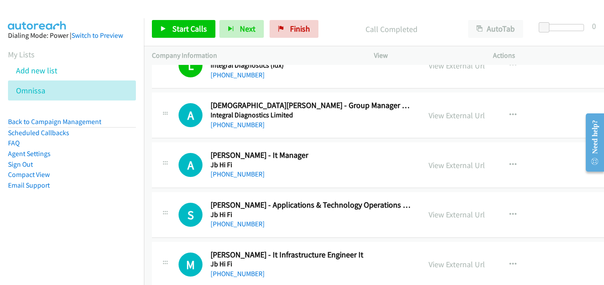
scroll to position [9020, 0]
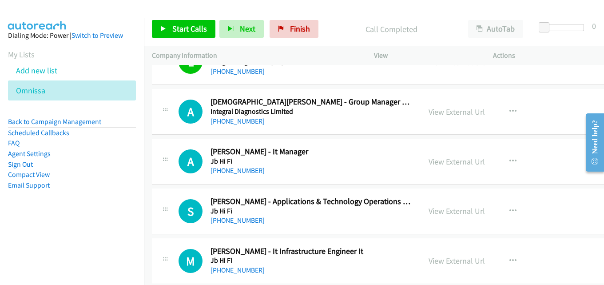
click at [445, 120] on div "View External Url View External Url Schedule/Manage Callback Start Calls Here R…" at bounding box center [492, 111] width 143 height 29
click at [454, 112] on link "View External Url" at bounding box center [457, 112] width 56 height 10
click at [439, 163] on link "View External Url" at bounding box center [457, 161] width 56 height 10
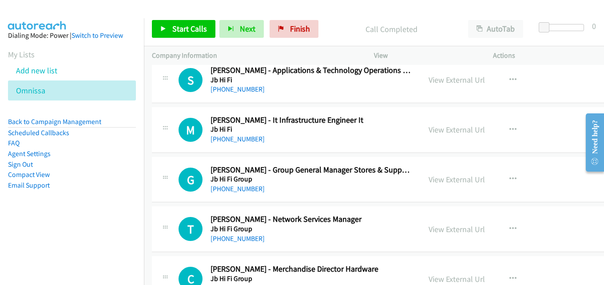
scroll to position [9153, 0]
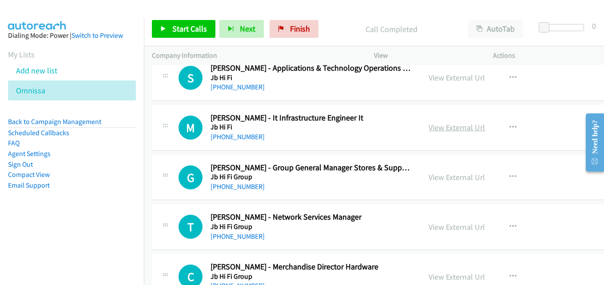
click at [462, 132] on link "View External Url" at bounding box center [457, 127] width 56 height 10
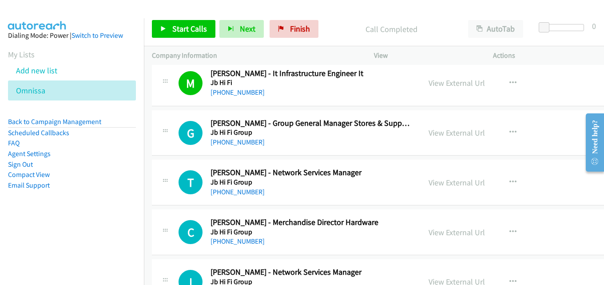
scroll to position [9242, 0]
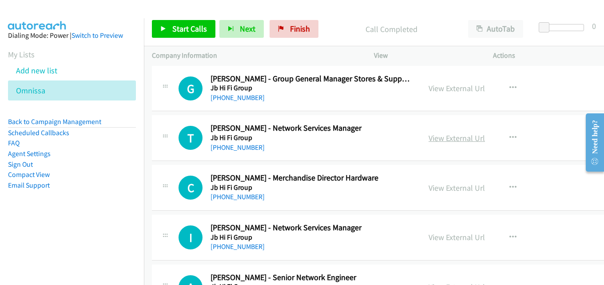
click at [462, 136] on link "View External Url" at bounding box center [457, 138] width 56 height 10
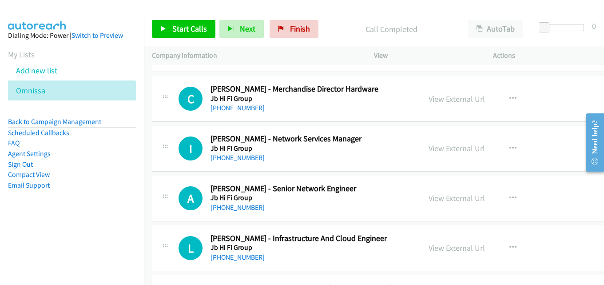
scroll to position [9375, 0]
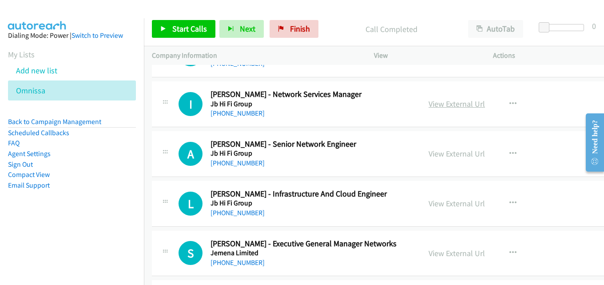
click at [458, 104] on link "View External Url" at bounding box center [457, 104] width 56 height 10
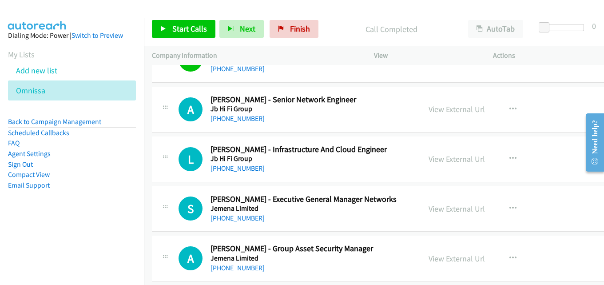
drag, startPoint x: 447, startPoint y: 152, endPoint x: 440, endPoint y: 152, distance: 7.6
click at [434, 160] on link "View External Url" at bounding box center [457, 159] width 56 height 10
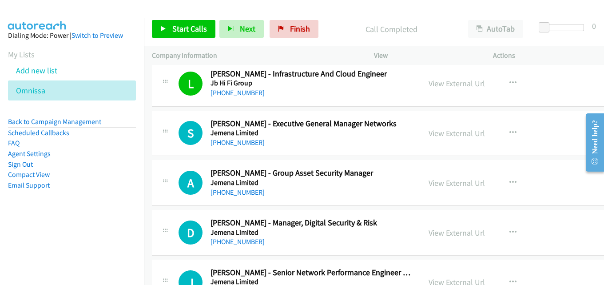
scroll to position [9508, 0]
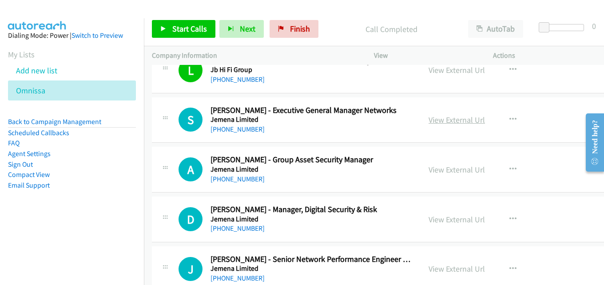
click at [446, 124] on link "View External Url" at bounding box center [457, 120] width 56 height 10
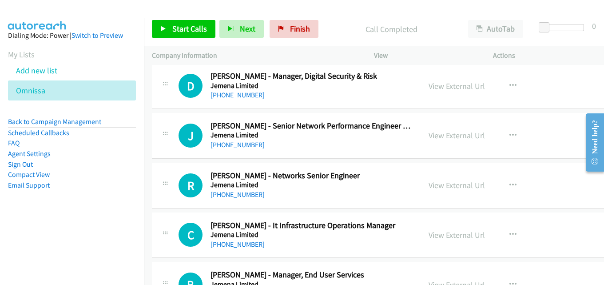
scroll to position [9686, 0]
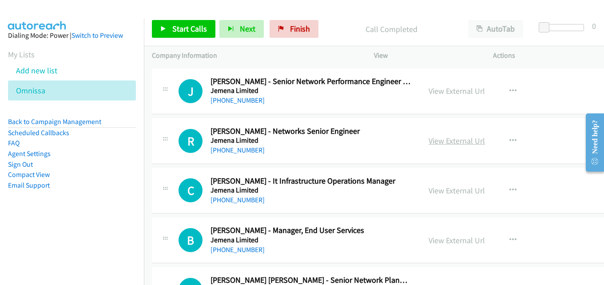
click at [459, 145] on link "View External Url" at bounding box center [457, 141] width 56 height 10
